Goal: Register for event/course

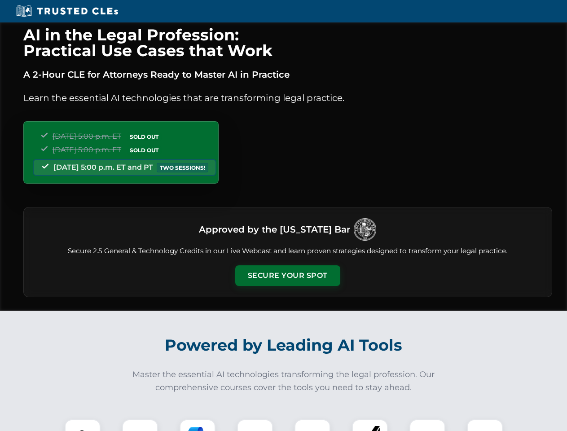
click at [287, 275] on button "Secure Your Spot" at bounding box center [287, 275] width 105 height 21
click at [83, 425] on img at bounding box center [83, 437] width 26 height 26
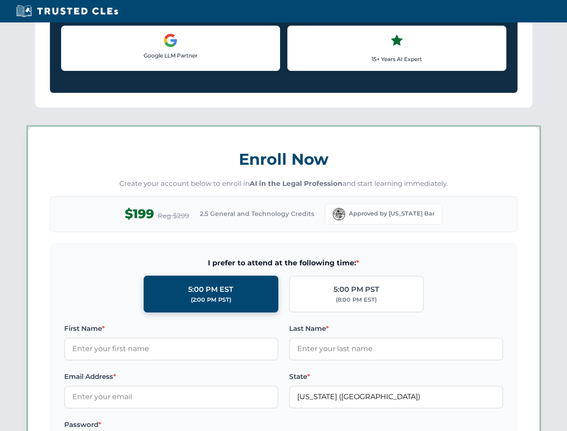
click at [197, 425] on label "Password *" at bounding box center [171, 424] width 214 height 11
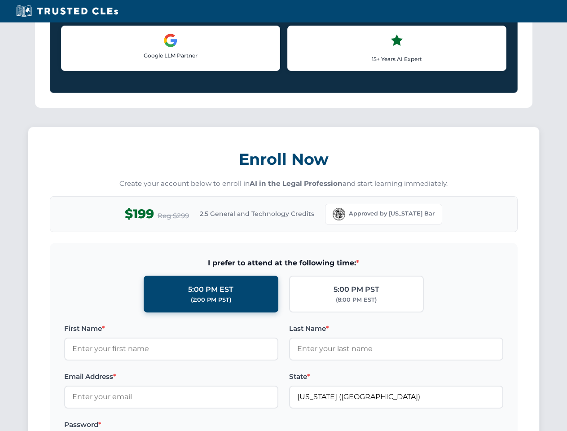
scroll to position [881, 0]
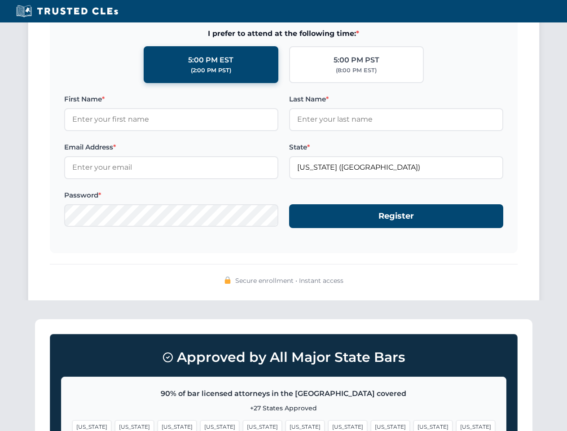
click at [413, 425] on span "[US_STATE]" at bounding box center [432, 426] width 39 height 13
